Goal: Task Accomplishment & Management: Use online tool/utility

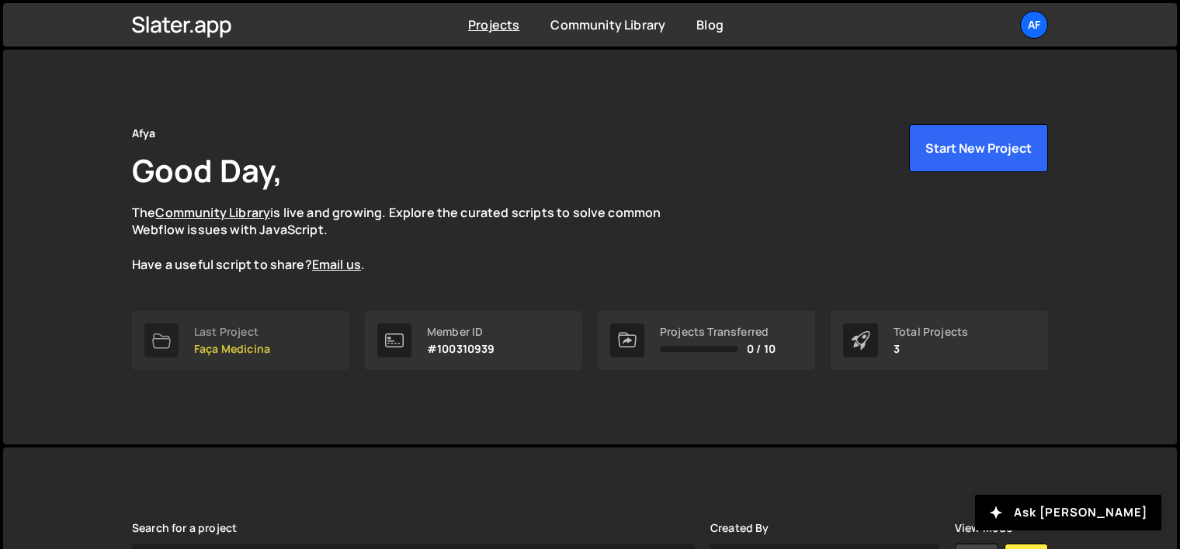
click at [276, 352] on link "Last Project Faça Medicina" at bounding box center [240, 340] width 217 height 59
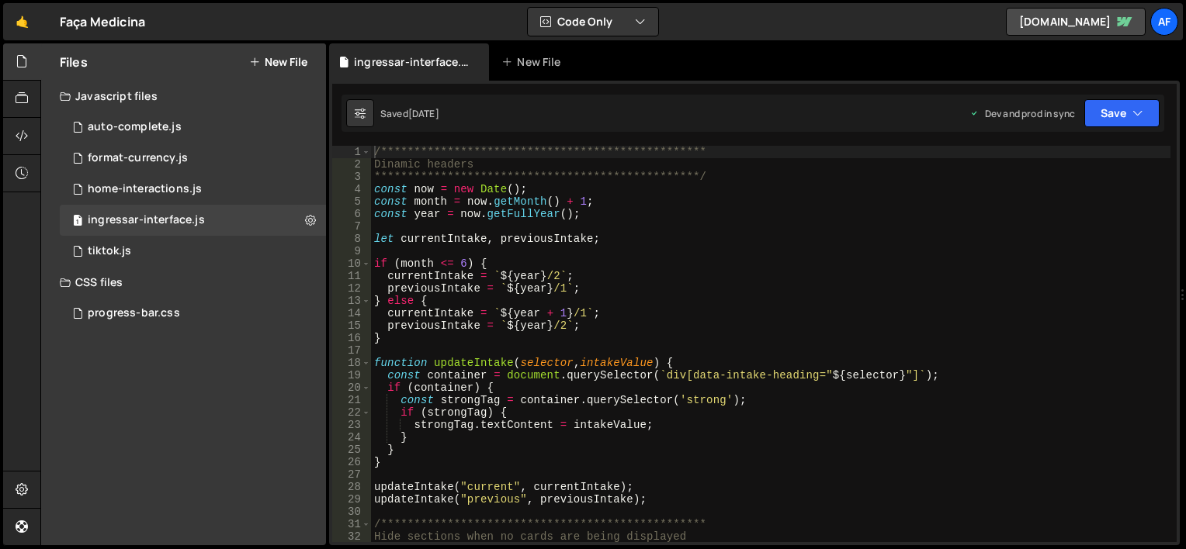
click at [299, 57] on button "New File" at bounding box center [278, 62] width 58 height 12
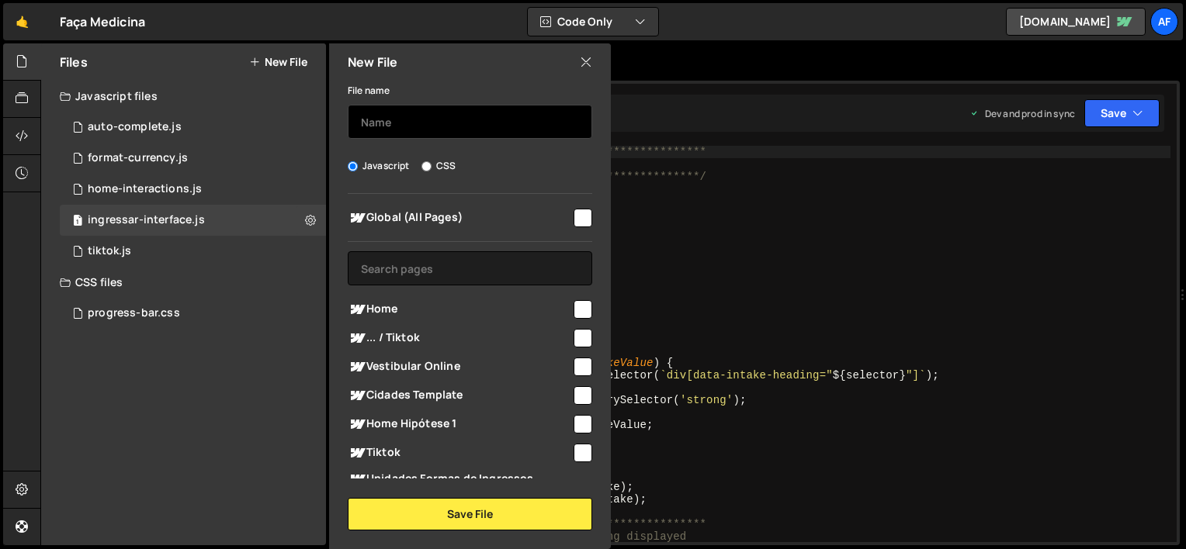
click at [431, 114] on input "text" at bounding box center [470, 122] width 244 height 34
type input "get-query-string"
click at [573, 300] on input "checkbox" at bounding box center [582, 309] width 19 height 19
checkbox input "true"
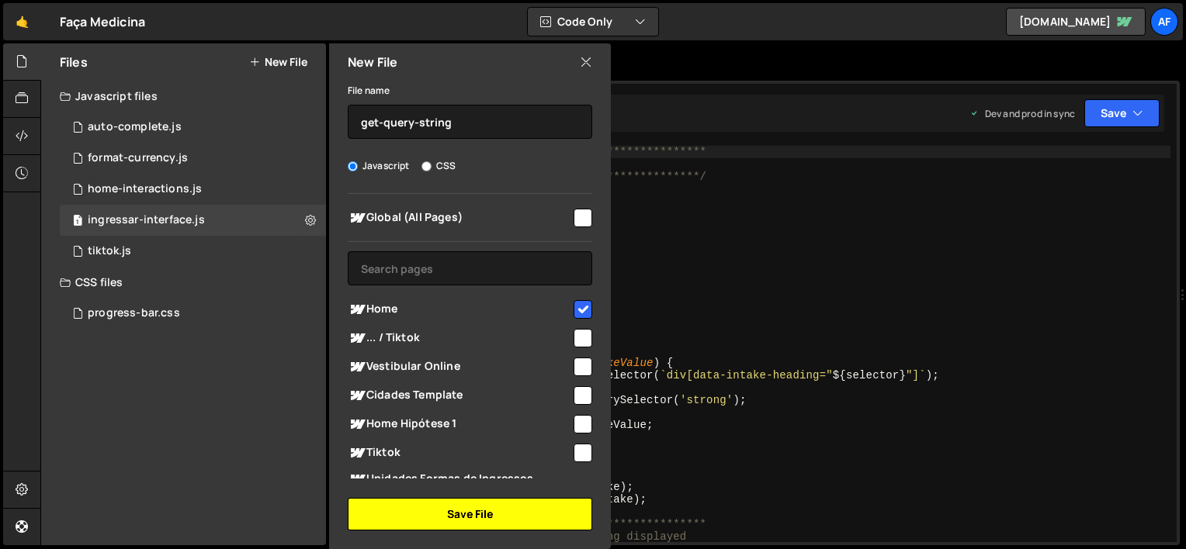
click at [459, 512] on button "Save File" at bounding box center [470, 514] width 244 height 33
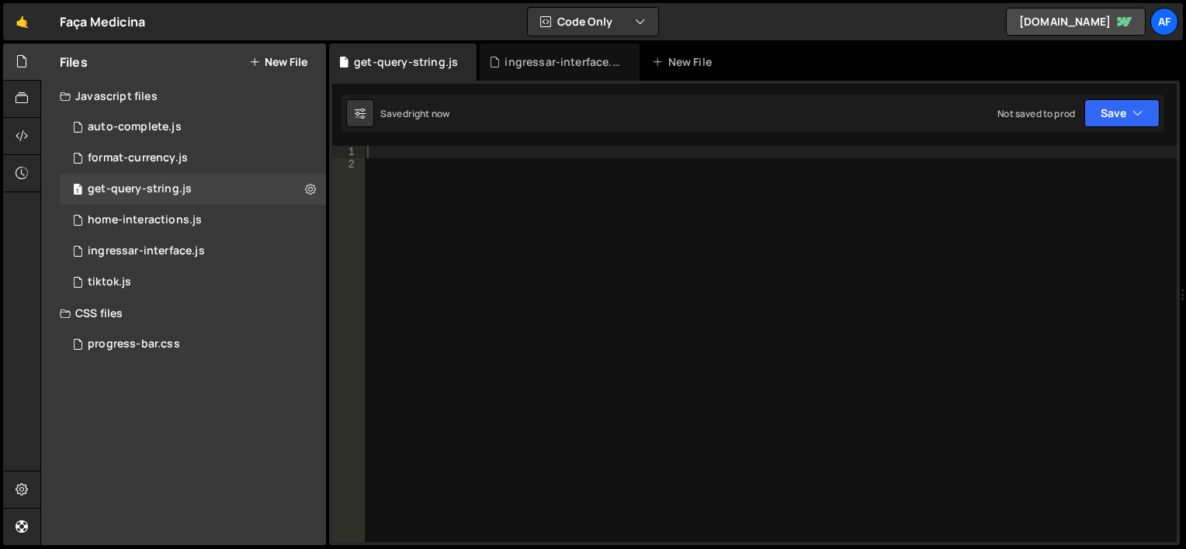
click at [455, 242] on div at bounding box center [770, 356] width 812 height 421
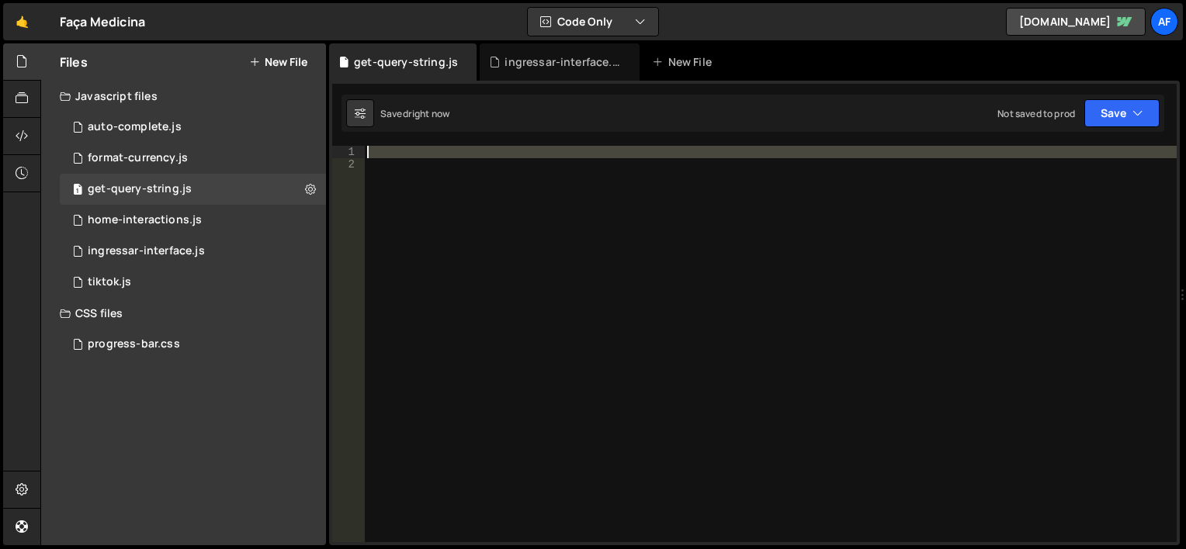
drag, startPoint x: 459, startPoint y: 178, endPoint x: 424, endPoint y: 110, distance: 76.0
click at [424, 110] on div "Debug Explain Copy get-query-string.js ingressar-interface.js New File Saved ri…" at bounding box center [754, 294] width 850 height 503
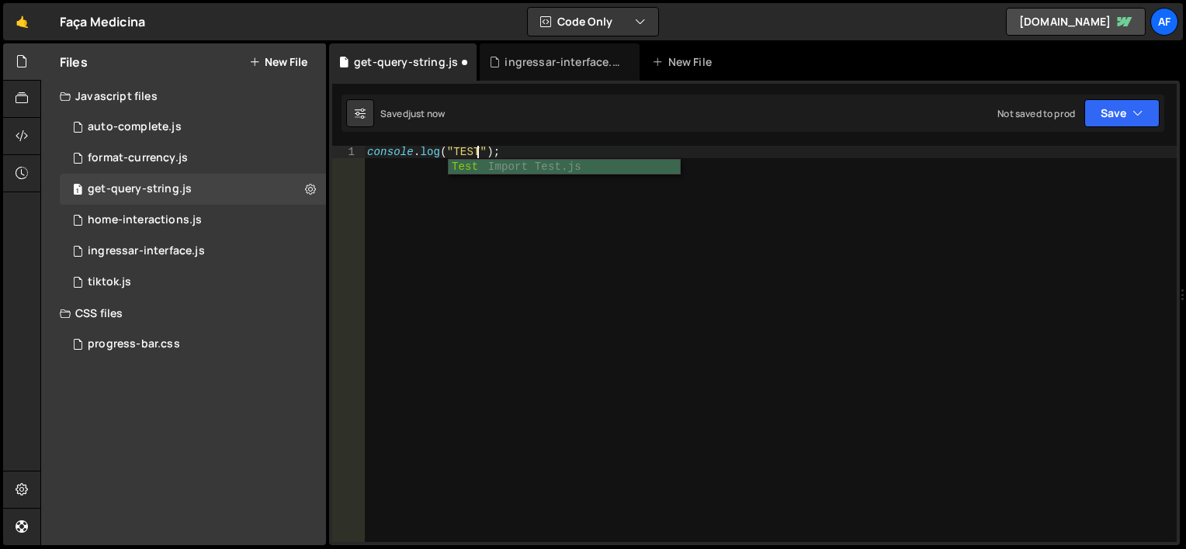
scroll to position [0, 9]
type textarea "console.log("TESTE");"
click at [541, 209] on div "console . log ( "TESTE" ) ;" at bounding box center [770, 356] width 812 height 421
click at [546, 226] on div "console . log ( "TESTE" ) ;" at bounding box center [770, 356] width 812 height 421
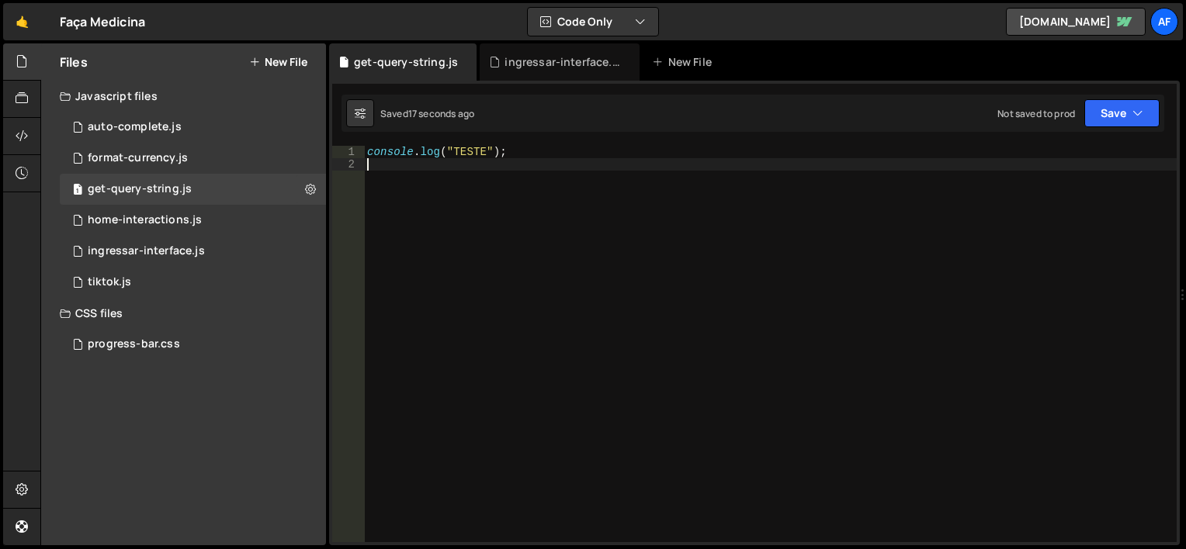
click at [535, 155] on div "console . log ( "TESTE" ) ;" at bounding box center [770, 356] width 812 height 421
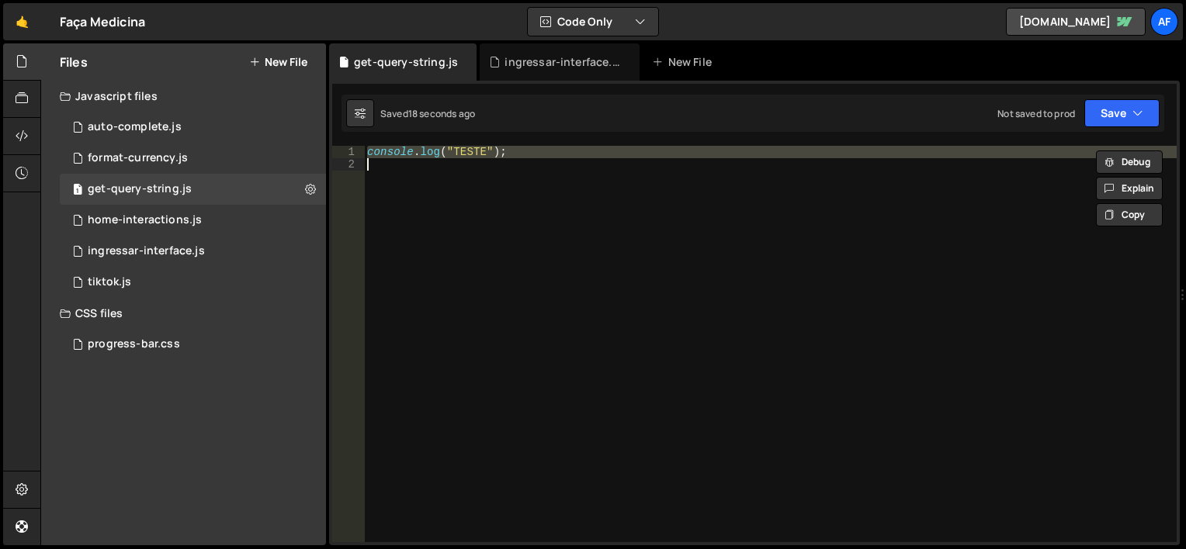
click at [535, 155] on div "console . log ( "TESTE" ) ;" at bounding box center [770, 356] width 812 height 421
click at [406, 151] on div "console . log ( "TESTE" ) ;" at bounding box center [770, 344] width 812 height 397
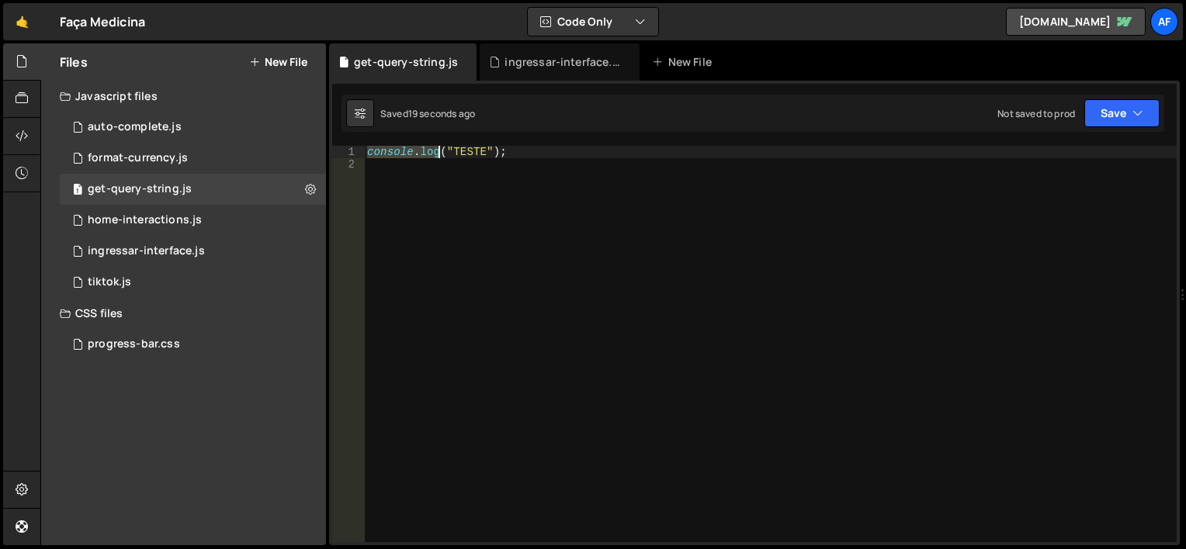
drag, startPoint x: 406, startPoint y: 151, endPoint x: 440, endPoint y: 150, distance: 34.2
click at [440, 150] on div "console . log ( "TESTE" ) ;" at bounding box center [770, 356] width 812 height 421
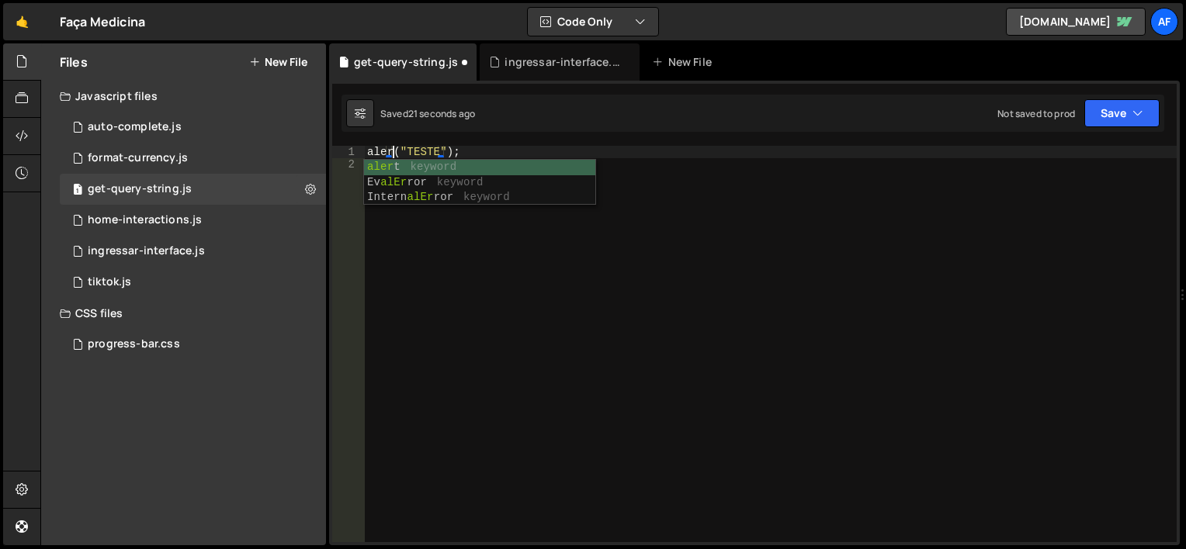
scroll to position [0, 2]
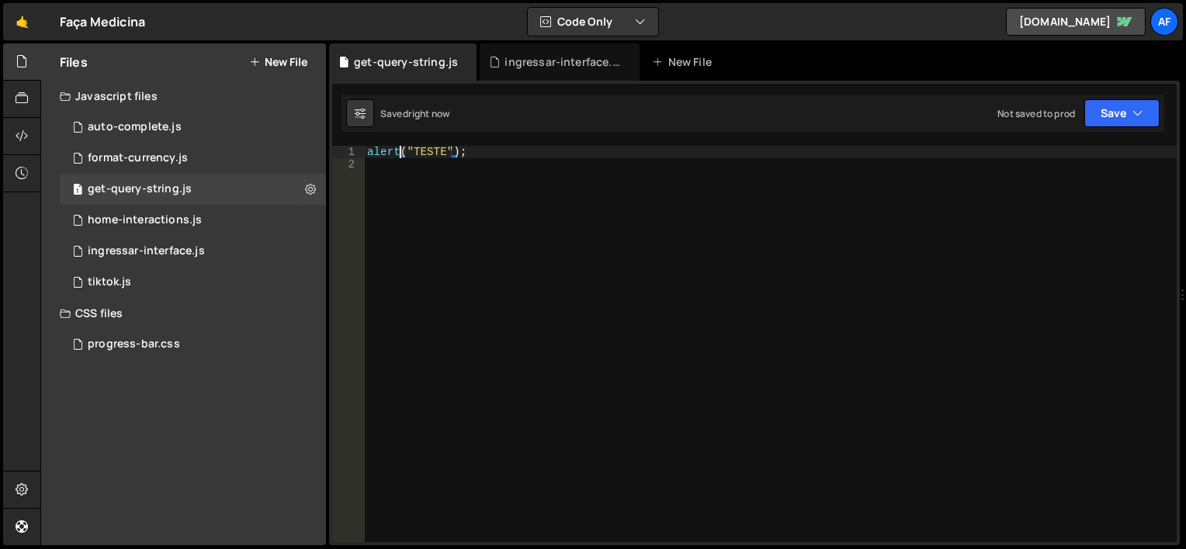
type textarea "alert("TESTE");"
click at [483, 189] on div "alert ( "TESTE" ) ;" at bounding box center [770, 356] width 812 height 421
click at [503, 150] on div "alert ( "TESTE" ) ;" at bounding box center [770, 356] width 812 height 421
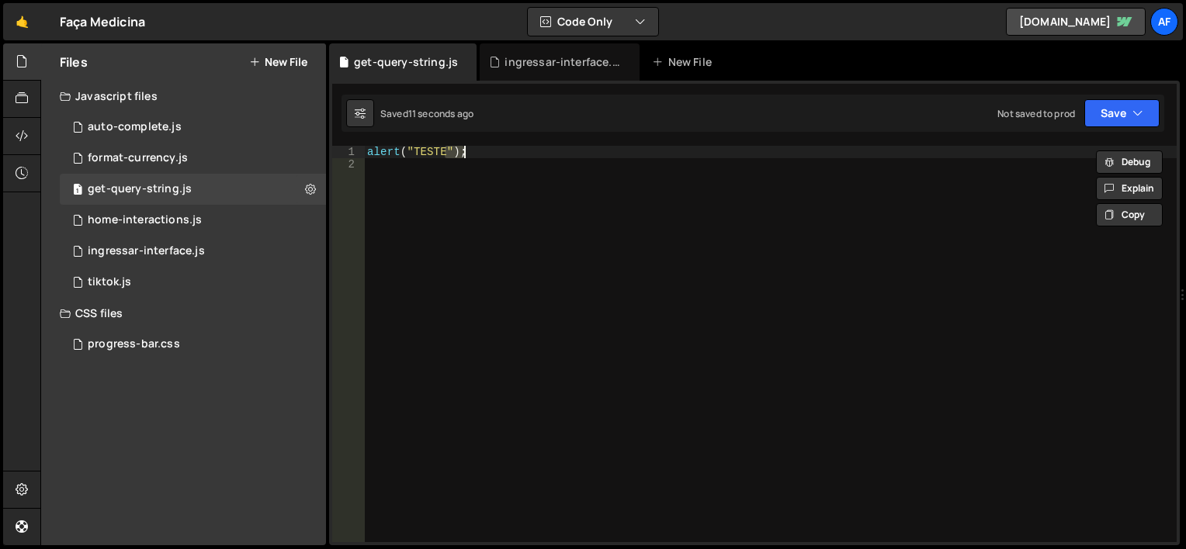
click at [503, 150] on div "alert ( "TESTE" ) ;" at bounding box center [770, 356] width 812 height 421
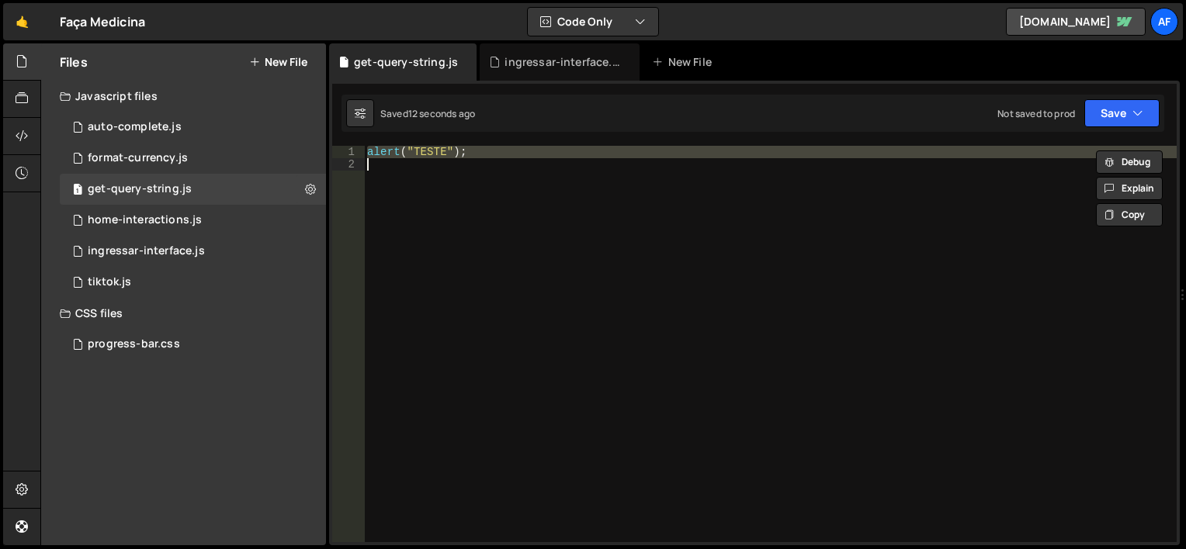
click at [503, 150] on div "alert ( "TESTE" ) ;" at bounding box center [770, 344] width 812 height 397
type textarea "alert("TESTE");"
click at [503, 150] on div "alert ( "TESTE" ) ;" at bounding box center [770, 356] width 812 height 421
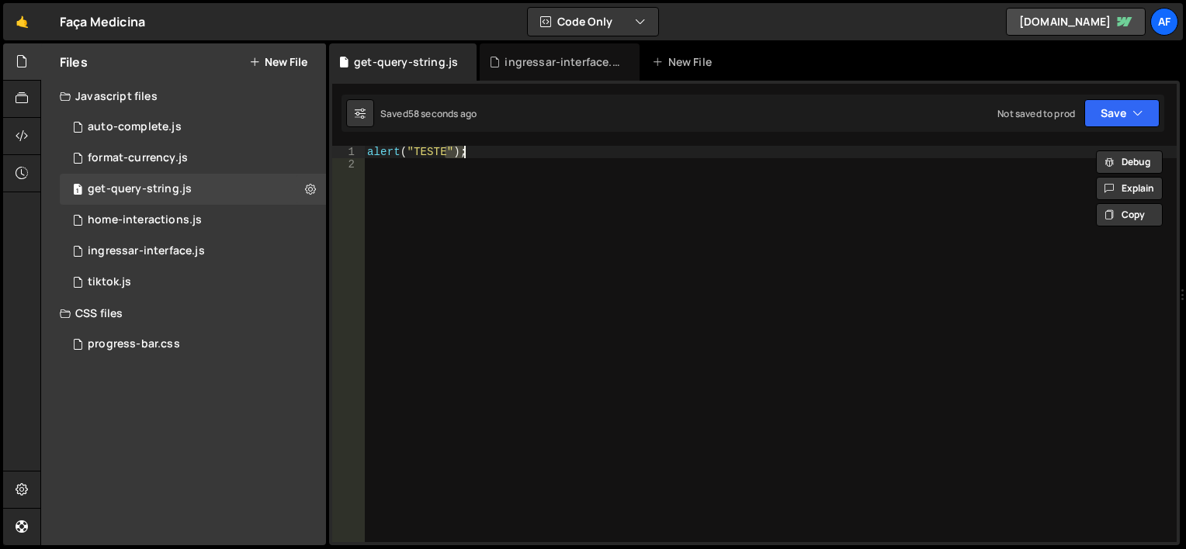
click at [506, 189] on div "alert ( "TESTE" ) ;" at bounding box center [770, 356] width 812 height 421
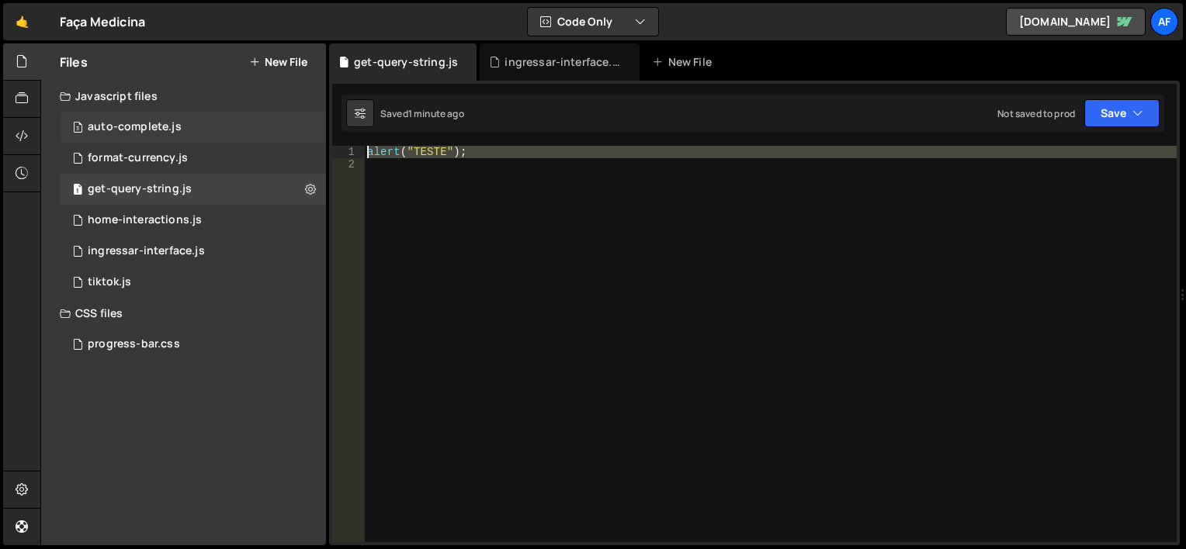
drag, startPoint x: 466, startPoint y: 162, endPoint x: 303, endPoint y: 130, distance: 166.2
click at [308, 127] on div "Files New File Javascript files 3 auto-complete.js 0 1 format-currency.js 0 1 g…" at bounding box center [612, 294] width 1145 height 503
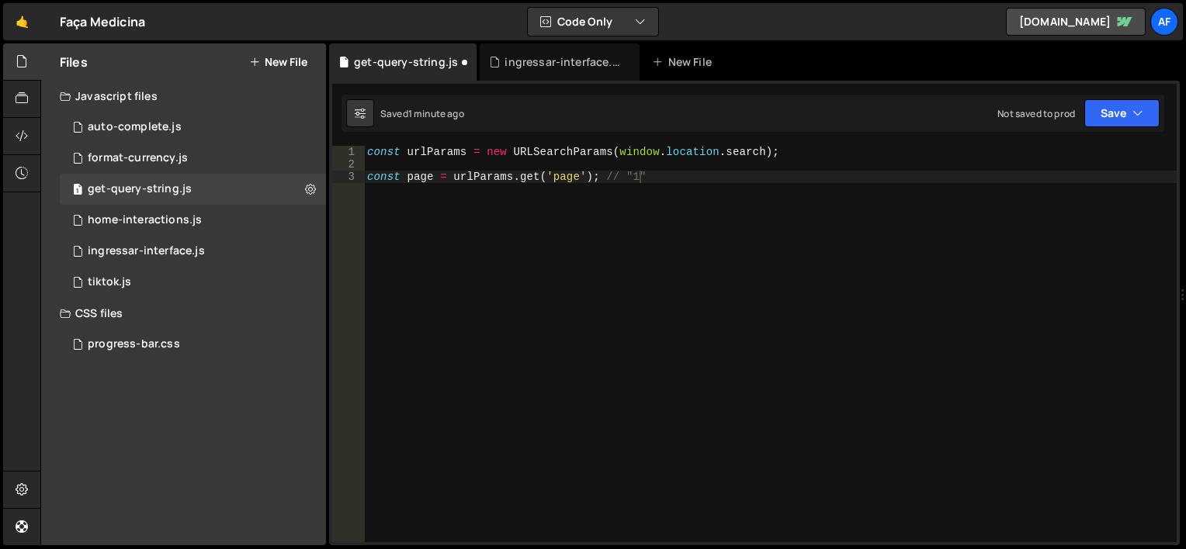
type textarea "const page = urlParams.get('page'); // "1""
click at [428, 158] on div "const urlParams = new URLSearchParams ( window . location . search ) ; const pa…" at bounding box center [770, 356] width 812 height 421
click at [442, 148] on div "const urlParams = new URLSearchParams ( window . location . search ) ; const pa…" at bounding box center [770, 356] width 812 height 421
type textarea "const urlParams = new URLSearchParams([DOMAIN_NAME]);"
click at [442, 148] on div "const urlParams = new URLSearchParams ( window . location . search ) ; const pa…" at bounding box center [770, 356] width 812 height 421
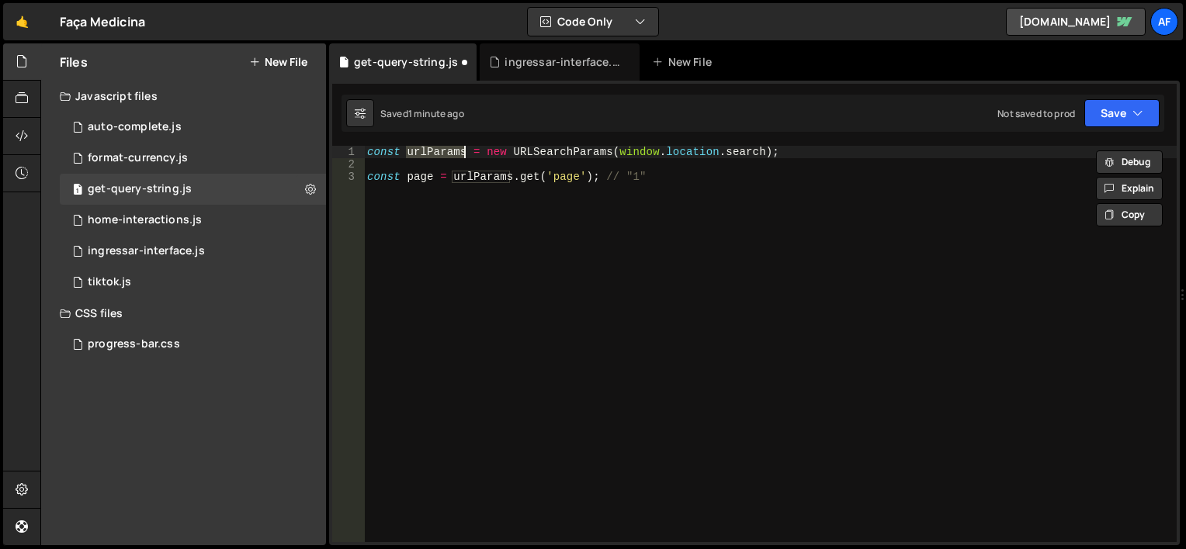
click at [442, 162] on div "const urlParams = new URLSearchParams ( window . location . search ) ; const pa…" at bounding box center [770, 356] width 812 height 421
click at [419, 178] on div "const urlParams = new URLSearchParams ( window . location . search ) ; const pa…" at bounding box center [770, 356] width 812 height 421
click at [705, 180] on div "const urlParams = new URLSearchParams ( window . location . search ) ; const es…" at bounding box center [770, 356] width 812 height 421
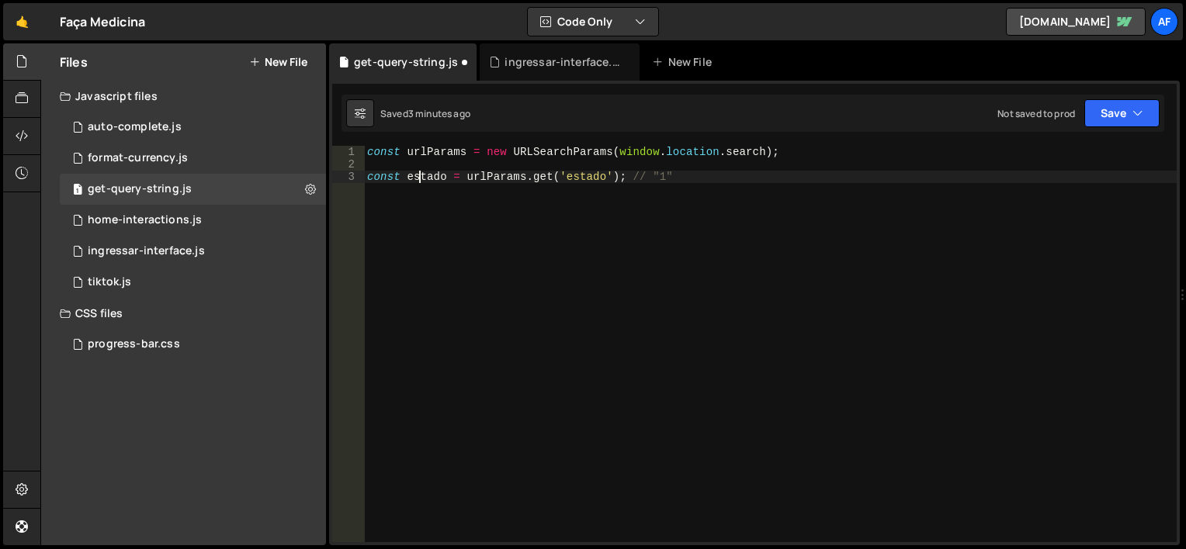
click at [417, 180] on div "const urlParams = new URLSearchParams ( window . location . search ) ; const es…" at bounding box center [770, 356] width 812 height 421
type textarea "const estado = urlParams.get('estado');"
paste textarea "estado"
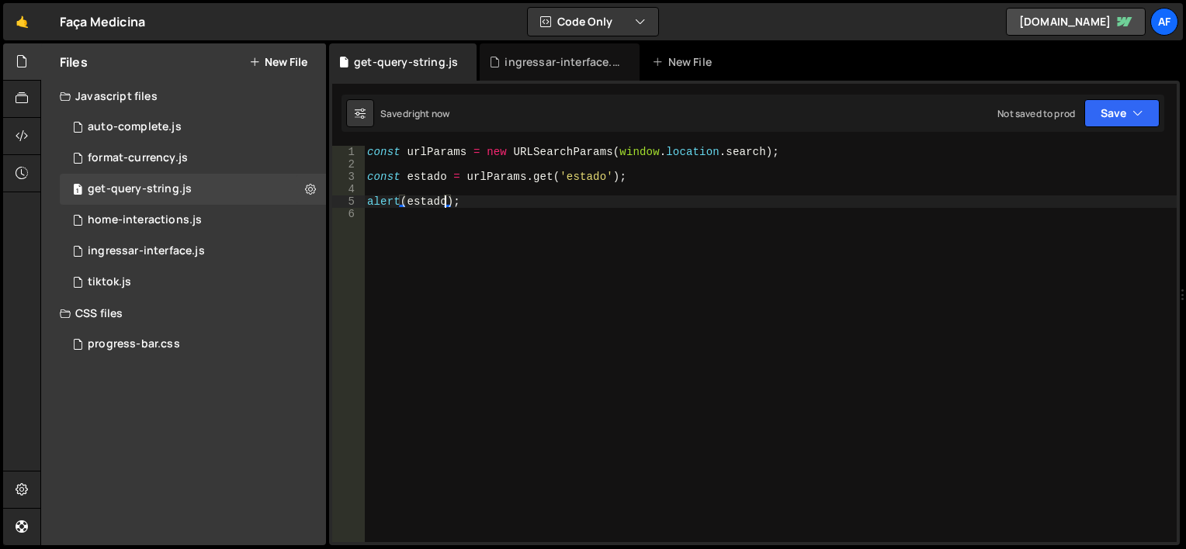
type textarea "alert(estado);"
click at [469, 205] on div "const urlParams = new URLSearchParams ( window . location . search ) ; const es…" at bounding box center [770, 356] width 812 height 421
type textarea "alert(estado);"
type textarea "const estado = urlParams.get('estado');"
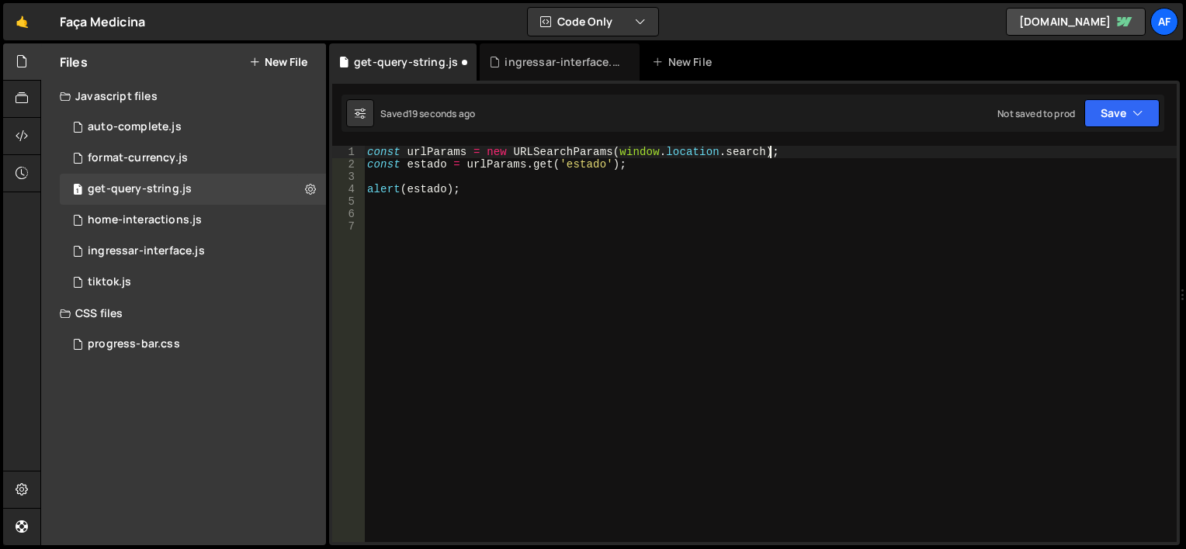
type textarea "const estado = urlParams.get('estado');"
type textarea "alert(estado);"
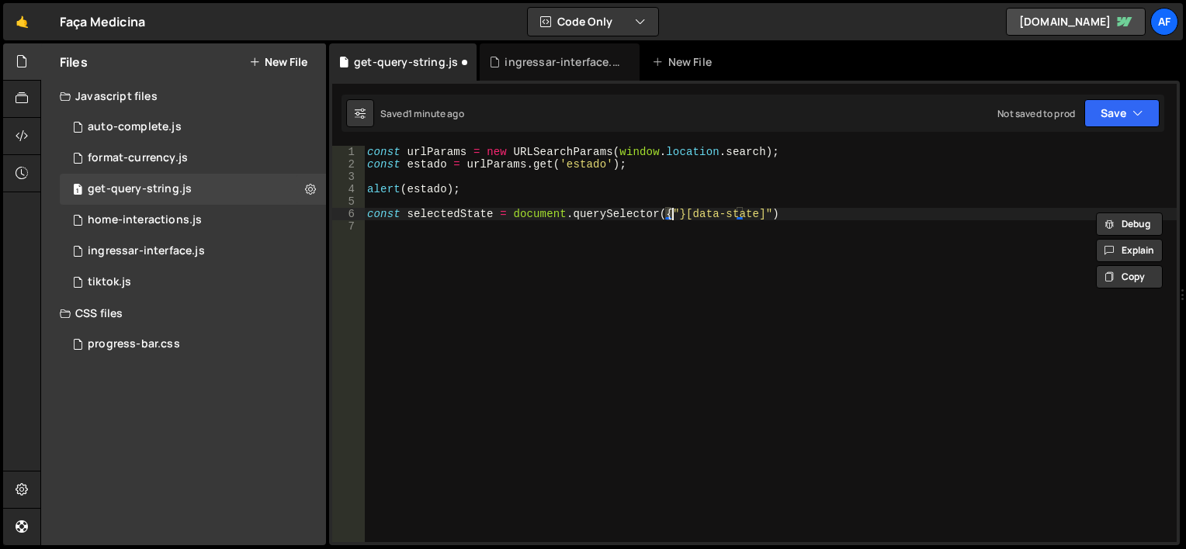
scroll to position [0, 21]
click at [656, 213] on div "const urlParams = new URLSearchParams ( window . location . search ) ; const es…" at bounding box center [770, 356] width 812 height 421
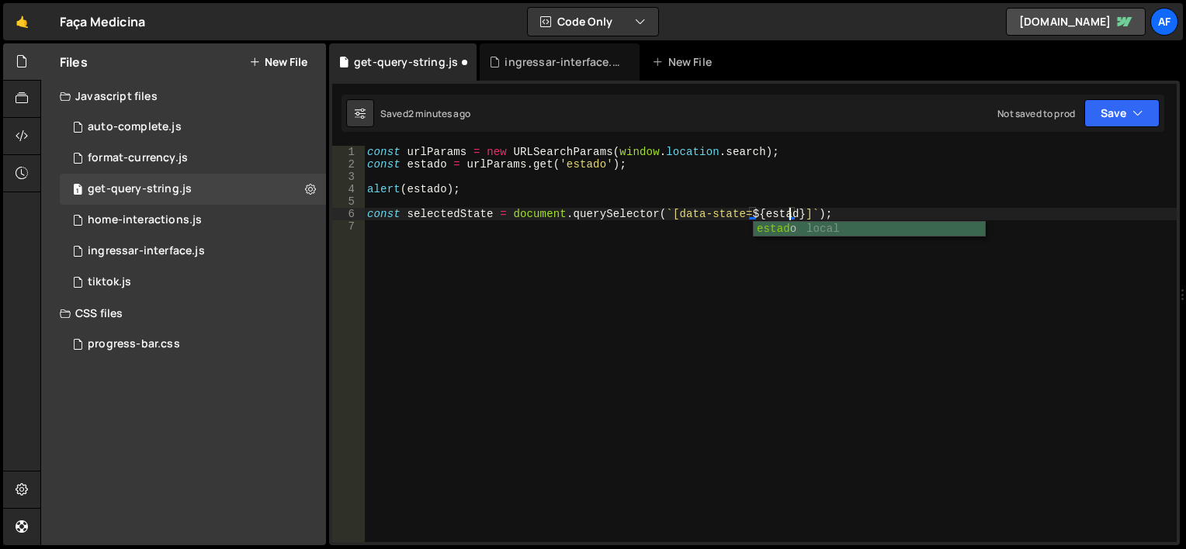
type textarea "const selectedState = document.querySelector(`[data-state=${estado}]`);"
paste textarea "selectedState"
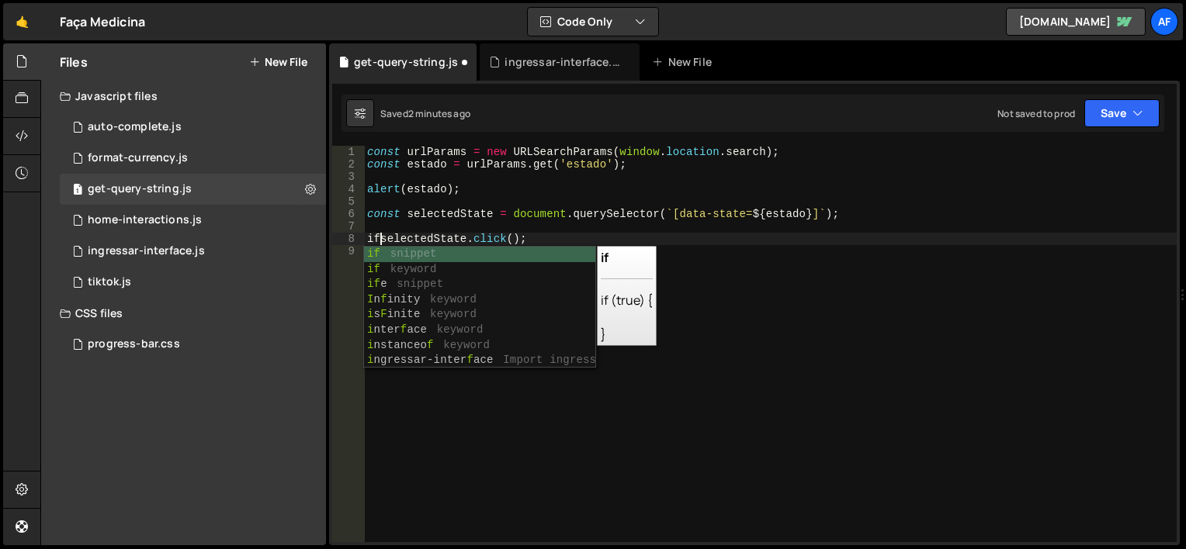
scroll to position [0, 1]
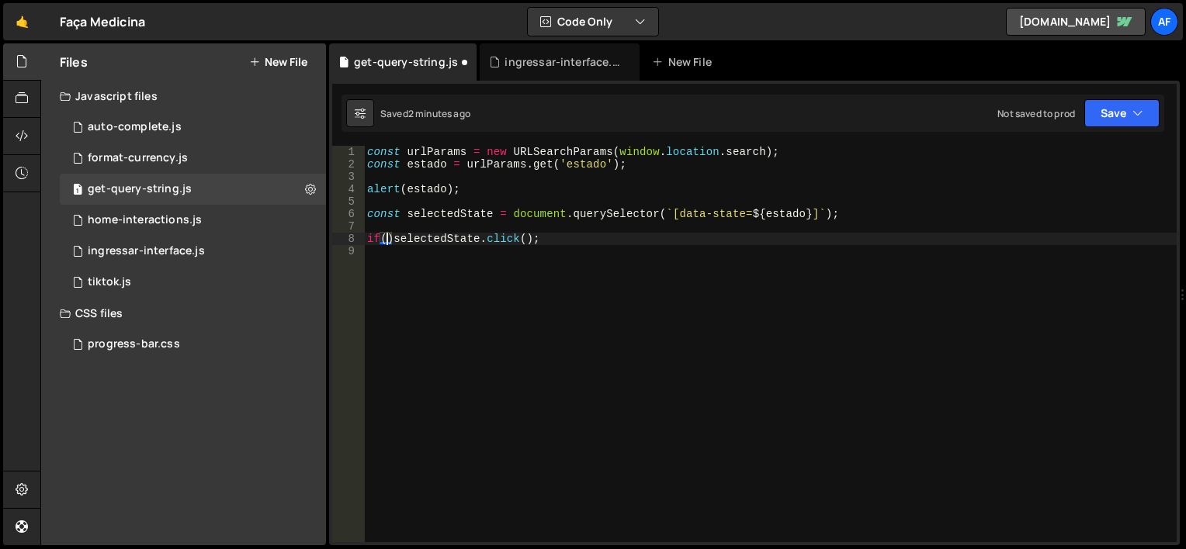
paste textarea "selectedState"
type textarea "if(selectedState) [DOMAIN_NAME]();"
type textarea "const selectedState = document.querySelector(`[data-state=${estado}]`);"
type textarea "alert(estado);"
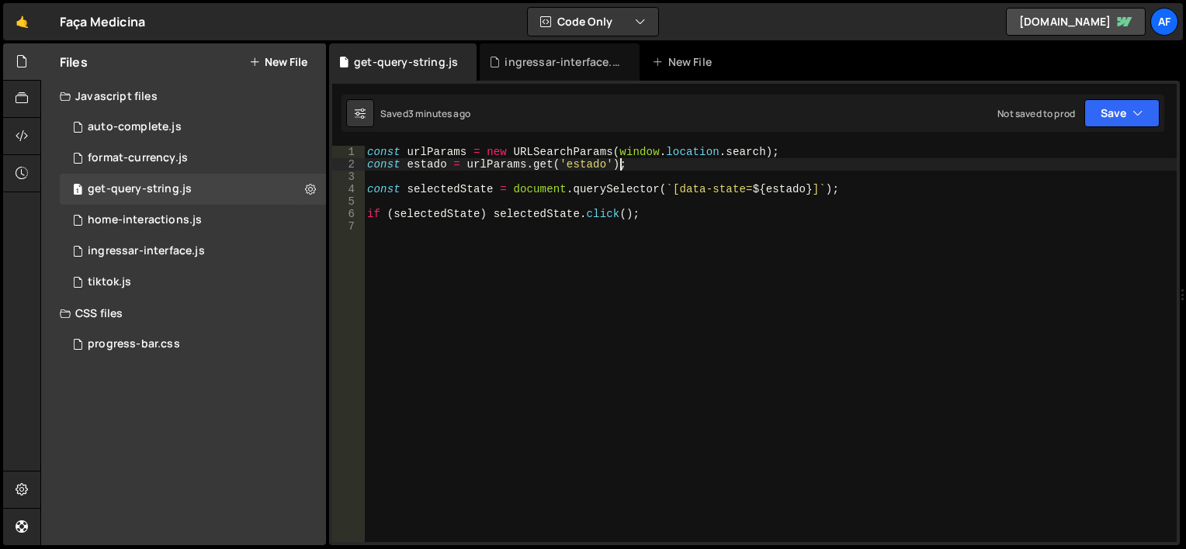
click at [687, 219] on div "const urlParams = new URLSearchParams ( window . location . search ) ; const es…" at bounding box center [770, 356] width 812 height 421
type textarea "if (selectedState) [DOMAIN_NAME]();"
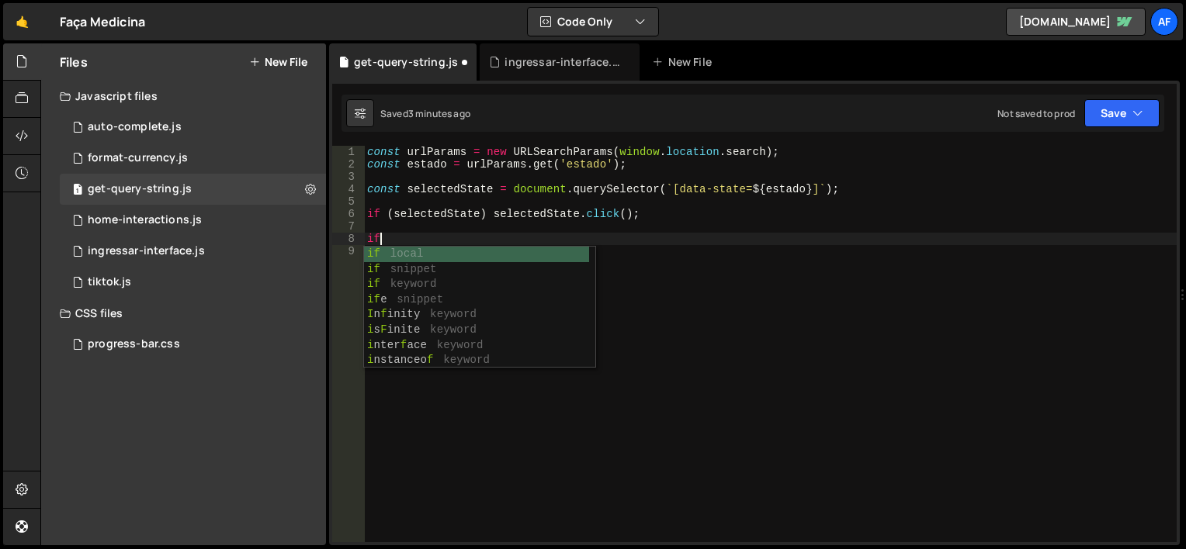
type textarea "i"
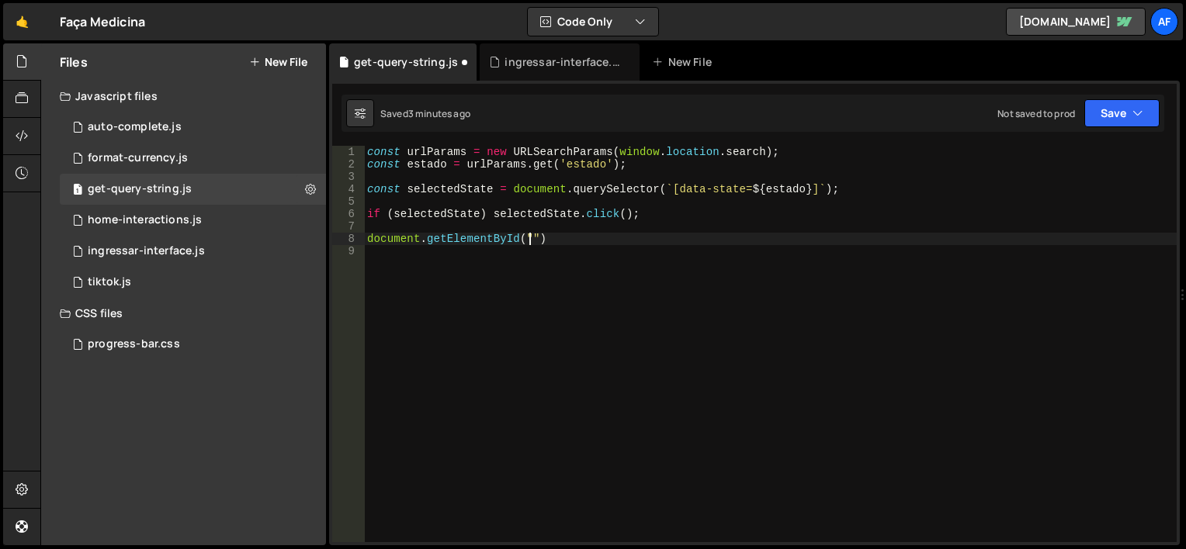
scroll to position [0, 11]
paste textarea ".scrollIntoView({ behavior: 'smooth', block: 'start' });"
click at [527, 239] on div "const urlParams = new URLSearchParams ( window . location . search ) ; const es…" at bounding box center [770, 356] width 812 height 421
drag, startPoint x: 490, startPoint y: 213, endPoint x: 512, endPoint y: 230, distance: 27.2
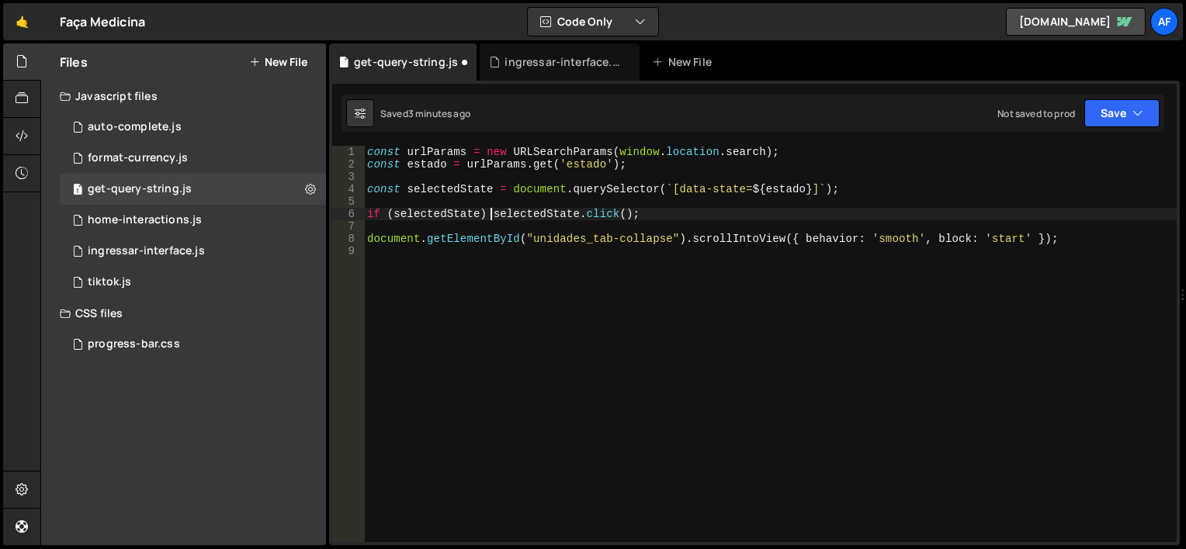
click at [490, 213] on div "const urlParams = new URLSearchParams ( window . location . search ) ; const es…" at bounding box center [770, 356] width 812 height 421
type textarea "if (selectedState) [DOMAIN_NAME]();"
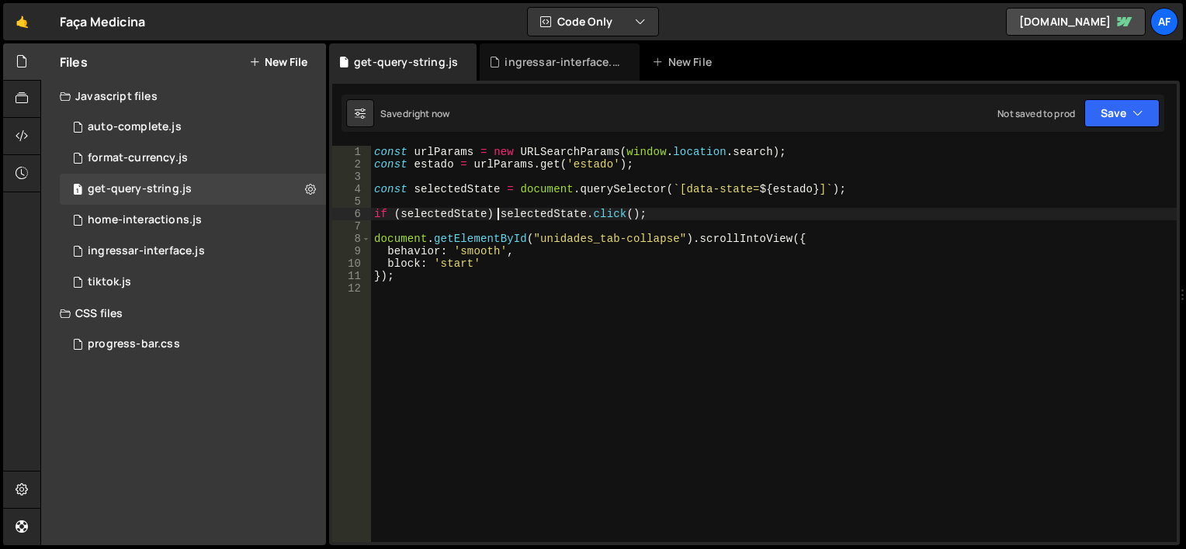
click at [608, 323] on div "const urlParams = new URLSearchParams ( window . location . search ) ; const es…" at bounding box center [773, 356] width 805 height 421
click at [1117, 123] on button "Save" at bounding box center [1121, 113] width 75 height 28
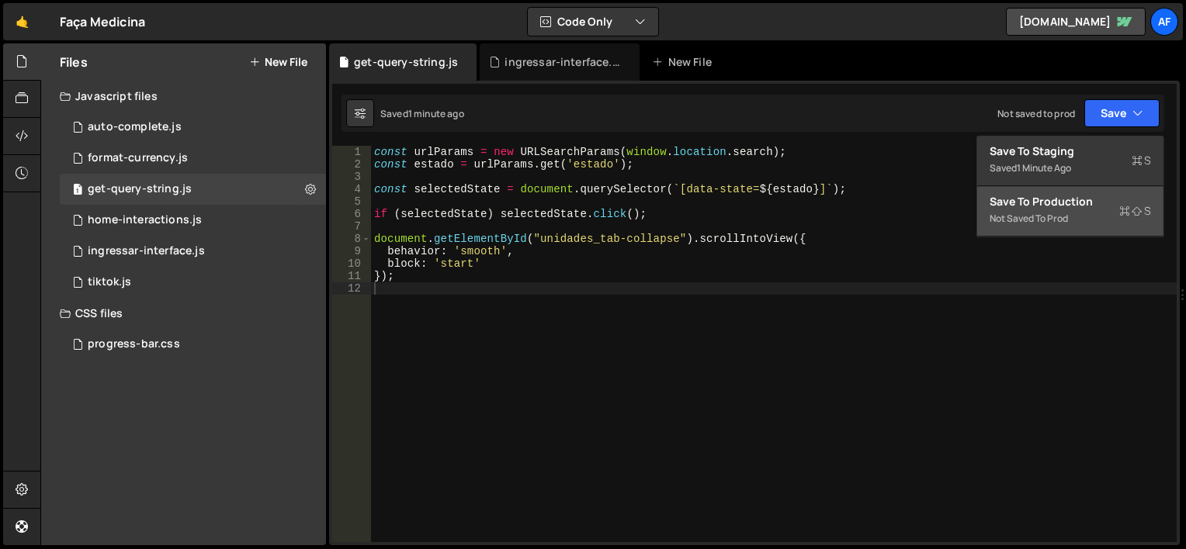
click at [1071, 205] on div "Save to Production S" at bounding box center [1069, 202] width 161 height 16
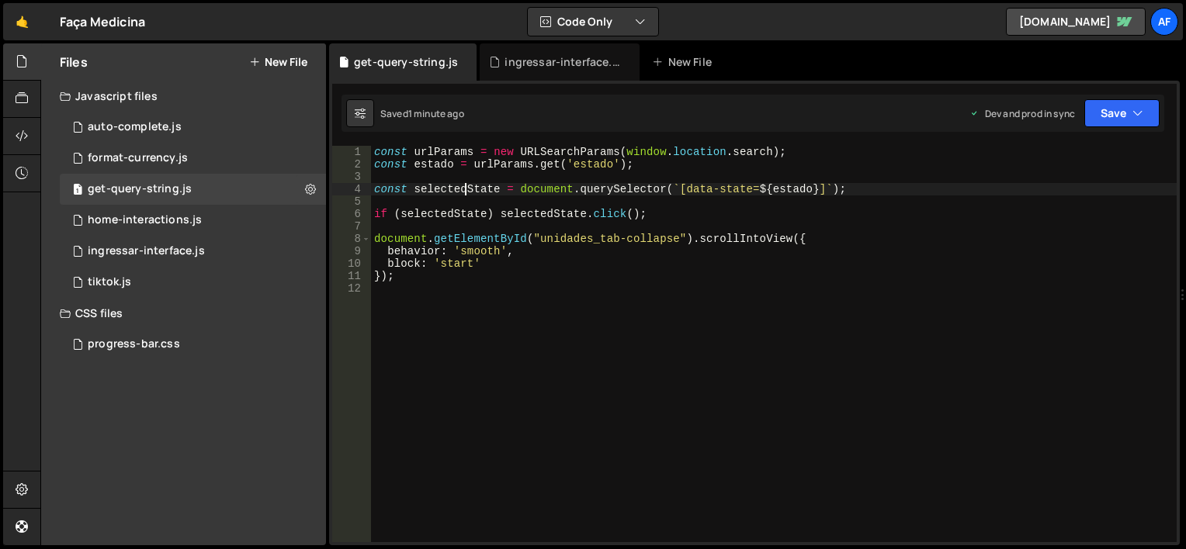
click at [462, 192] on div "const urlParams = new URLSearchParams ( window . location . search ) ; const es…" at bounding box center [773, 356] width 805 height 421
click at [494, 220] on div "const urlParams = new URLSearchParams ( window . location . search ) ; const es…" at bounding box center [773, 356] width 805 height 421
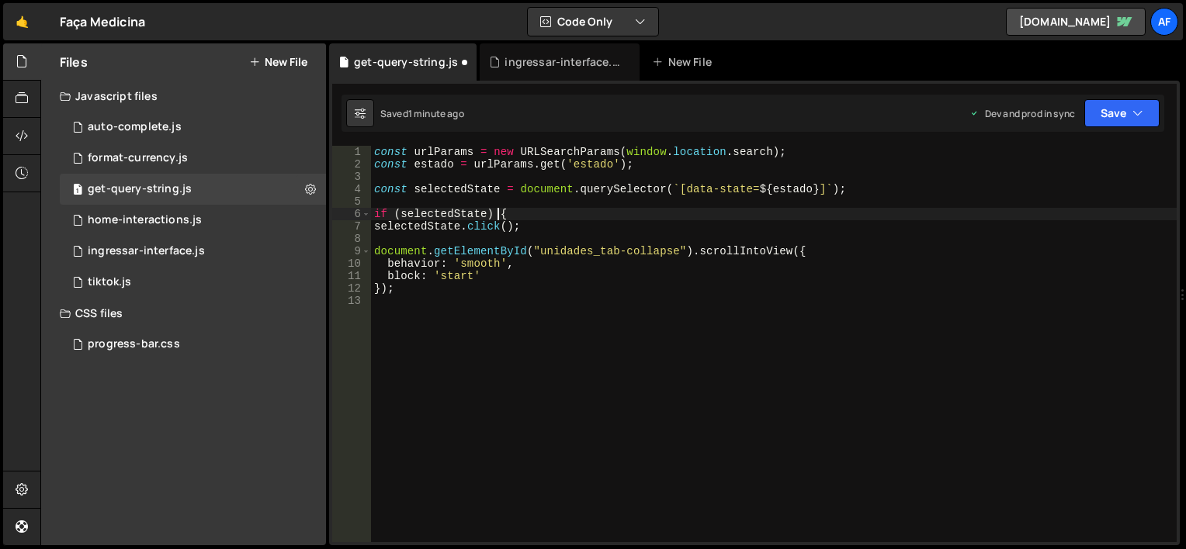
scroll to position [0, 8]
type textarea "[DOMAIN_NAME]();"
type textarea "});"
type textarea "document.getElementById("unidades_tab-collapse").scrollIntoView({"
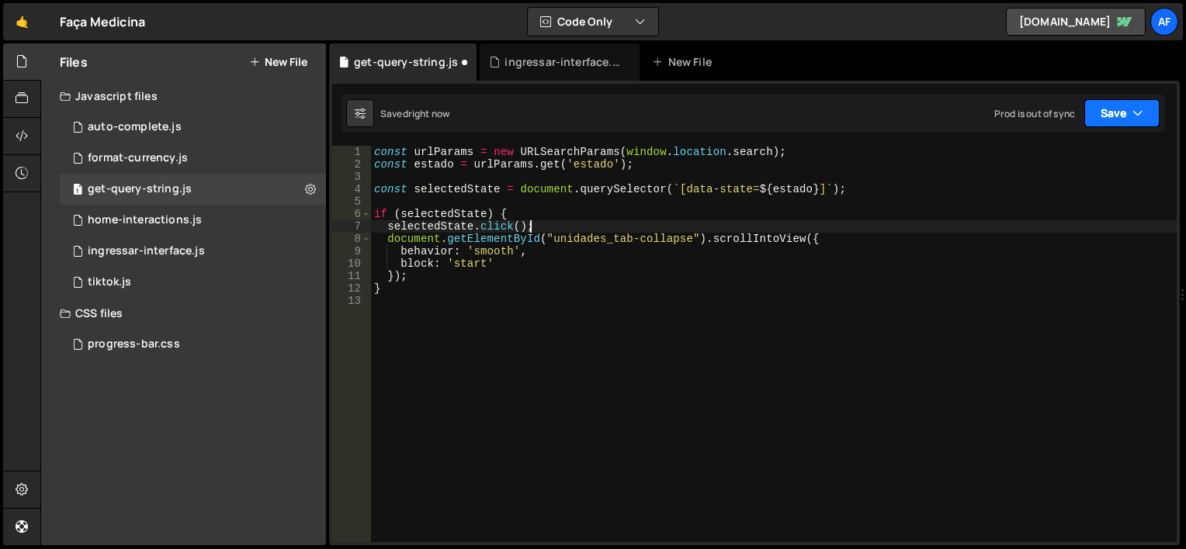
type textarea "[DOMAIN_NAME]();"
click at [1097, 114] on button "Save" at bounding box center [1121, 113] width 75 height 28
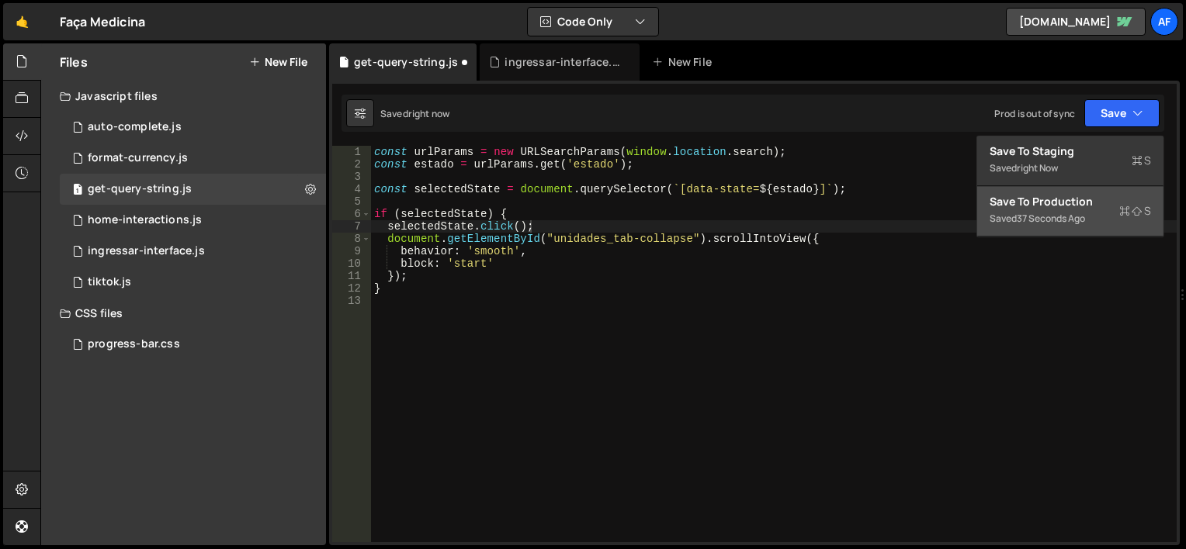
click at [1062, 213] on div "37 seconds ago" at bounding box center [1051, 218] width 68 height 13
